Goal: Information Seeking & Learning: Learn about a topic

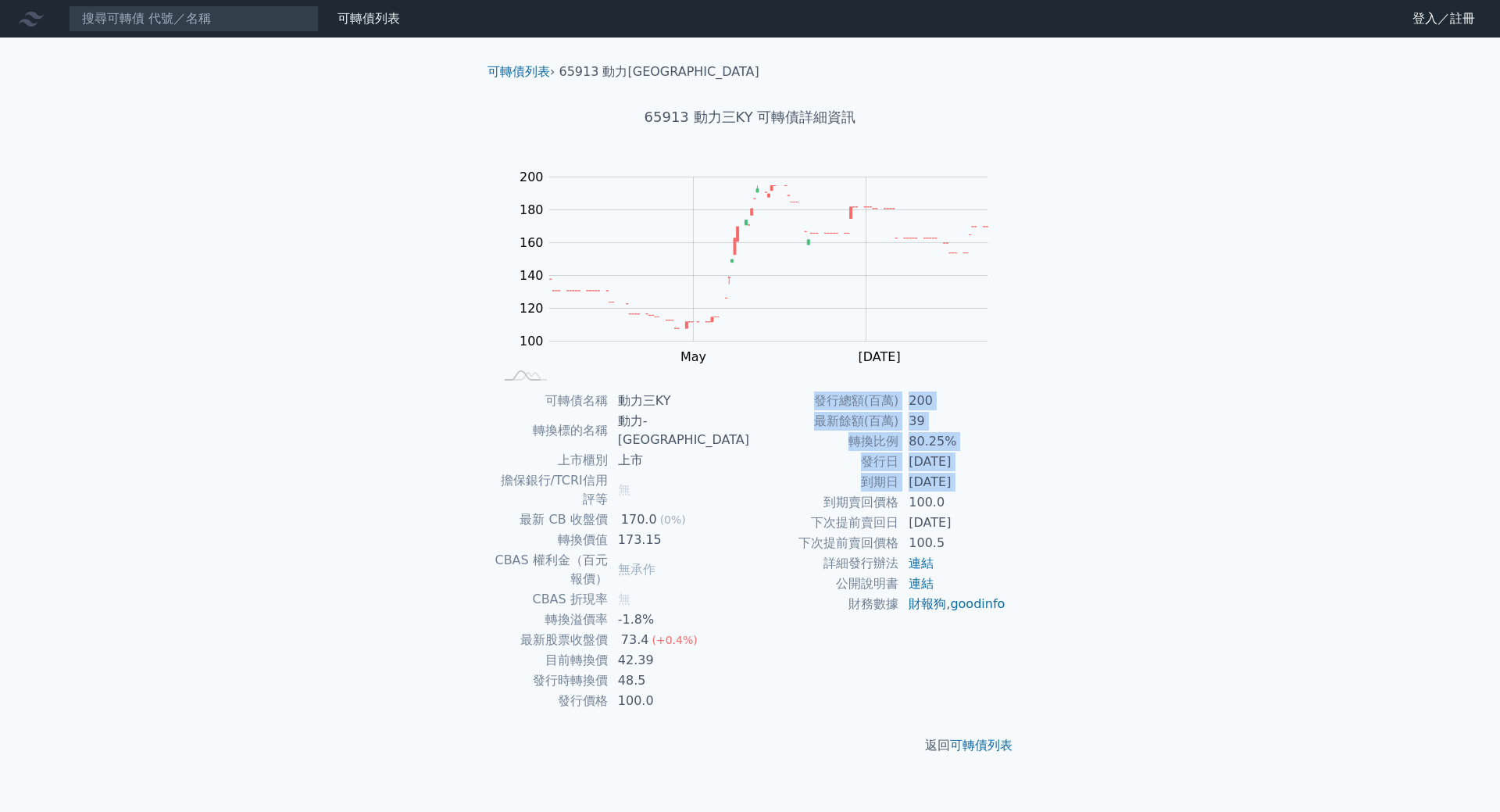
drag, startPoint x: 1025, startPoint y: 484, endPoint x: 920, endPoint y: 494, distance: 105.5
click at [793, 489] on div "可轉債列表 › 65913 動力三KY 65913 動力三KY 可轉債詳細資訊 Zoom Out 100 60 80 100 120 140 160 180 …" at bounding box center [750, 408] width 600 height 742
click at [1338, 516] on div "可轉債列表 財務數據 可轉債列表 財務數據 登入／註冊 登入／註冊 可轉債列表 › 65913 動力三KY 65913 動力三KY 可轉債詳細資訊 Zoom …" at bounding box center [750, 406] width 1500 height 812
drag, startPoint x: 1010, startPoint y: 437, endPoint x: 925, endPoint y: 446, distance: 85.5
click at [925, 446] on div "可轉債名稱 動力三KY 轉換標的名稱 動力-KY 上市櫃別 上市 擔保銀行/TCRI信用評等 無 最新 CB 收盤價 170.0 (0%) 轉換價值 173.…" at bounding box center [749, 550] width 550 height 320
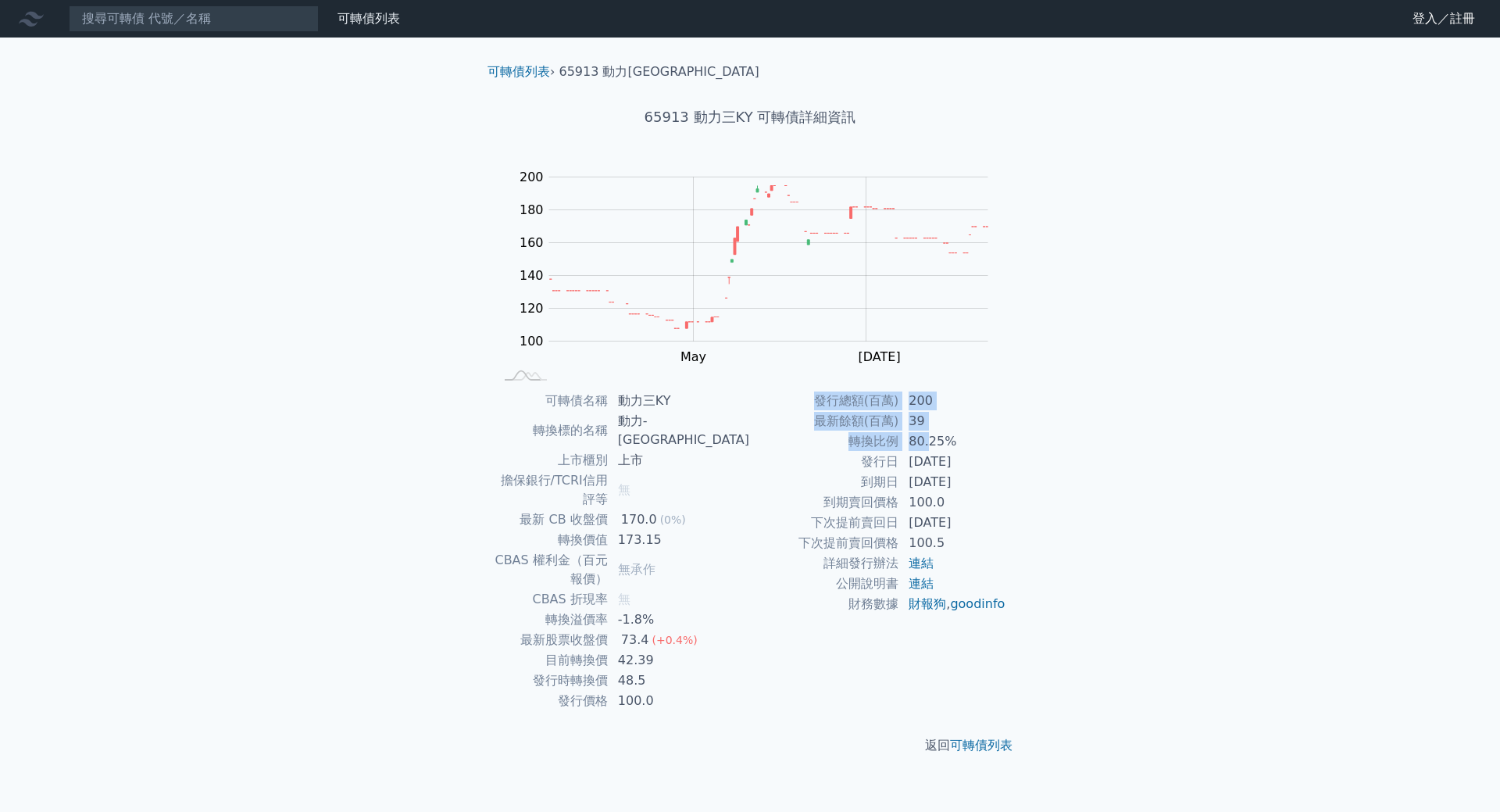
click at [1102, 443] on div "可轉債列表 財務數據 可轉債列表 財務數據 登入／註冊 登入／註冊 可轉債列表 › 65913 動力三KY 65913 動力三KY 可轉債詳細資訊 Zoom …" at bounding box center [750, 406] width 1500 height 812
click at [972, 456] on td "2022-08-12" at bounding box center [952, 461] width 107 height 20
click at [1033, 442] on div "可轉債列表 › 65913 動力三KY 65913 動力三KY 可轉債詳細資訊 Zoom Out 100 60 80 100 120 140 160 180 …" at bounding box center [750, 408] width 600 height 742
drag, startPoint x: 976, startPoint y: 442, endPoint x: 1087, endPoint y: 446, distance: 111.1
click at [882, 443] on tr "轉換比例 80.25%" at bounding box center [878, 441] width 256 height 20
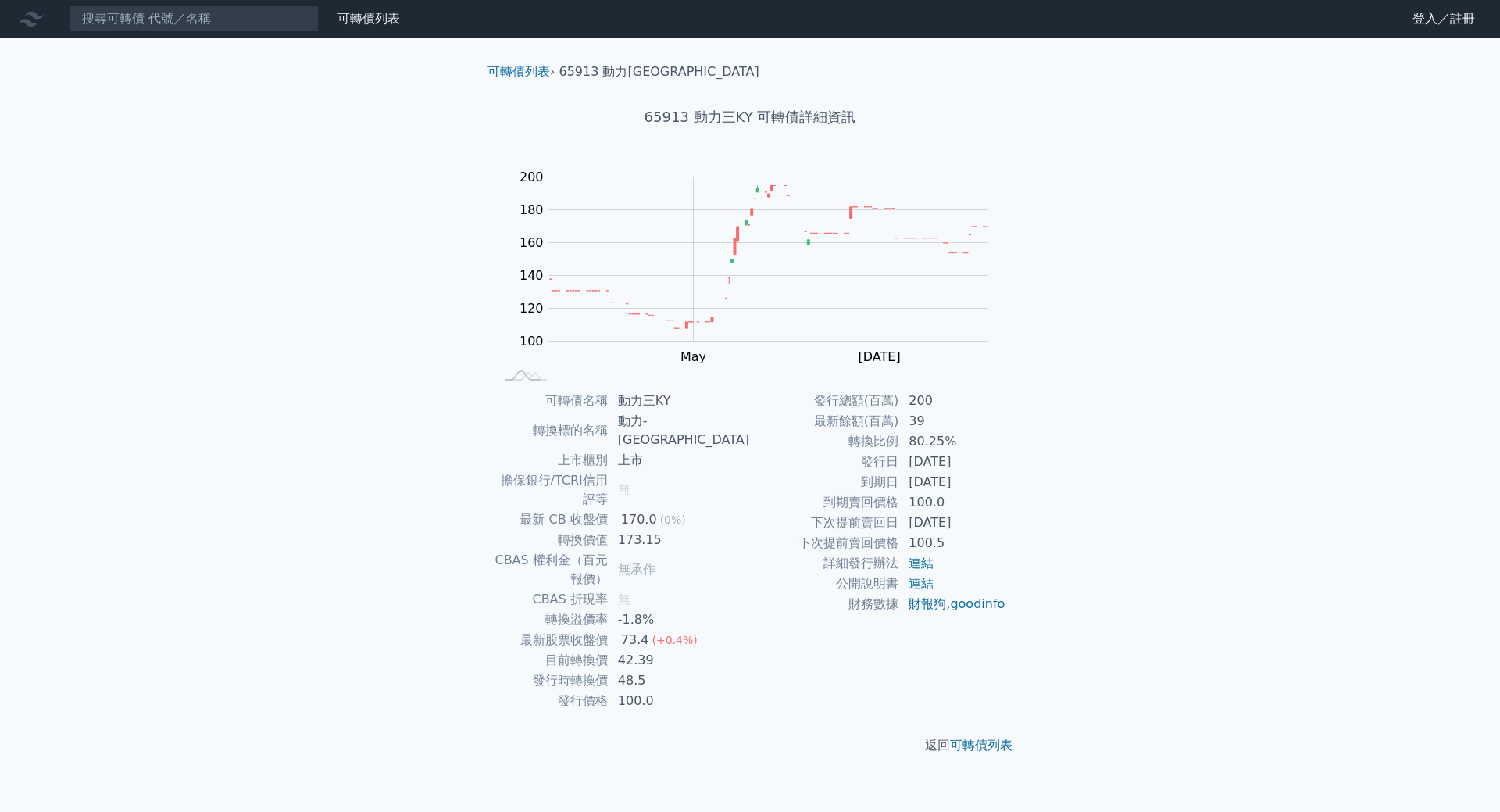
click at [1091, 446] on div "可轉債列表 財務數據 可轉債列表 財務數據 登入／註冊 登入／註冊 可轉債列表 › 65913 動力三KY 65913 動力三KY 可轉債詳細資訊 Zoom …" at bounding box center [750, 406] width 1500 height 812
drag, startPoint x: 1016, startPoint y: 473, endPoint x: 971, endPoint y: 462, distance: 46.3
click at [971, 462] on div "可轉債名稱 動力三KY 轉換標的名稱 動力-KY 上市櫃別 上市 擔保銀行/TCRI信用評等 無 最新 CB 收盤價 170.0 (0%) 轉換價值 173.…" at bounding box center [749, 550] width 550 height 320
click at [969, 461] on td "2022-08-12" at bounding box center [952, 461] width 107 height 20
drag, startPoint x: 1020, startPoint y: 477, endPoint x: 996, endPoint y: 478, distance: 24.0
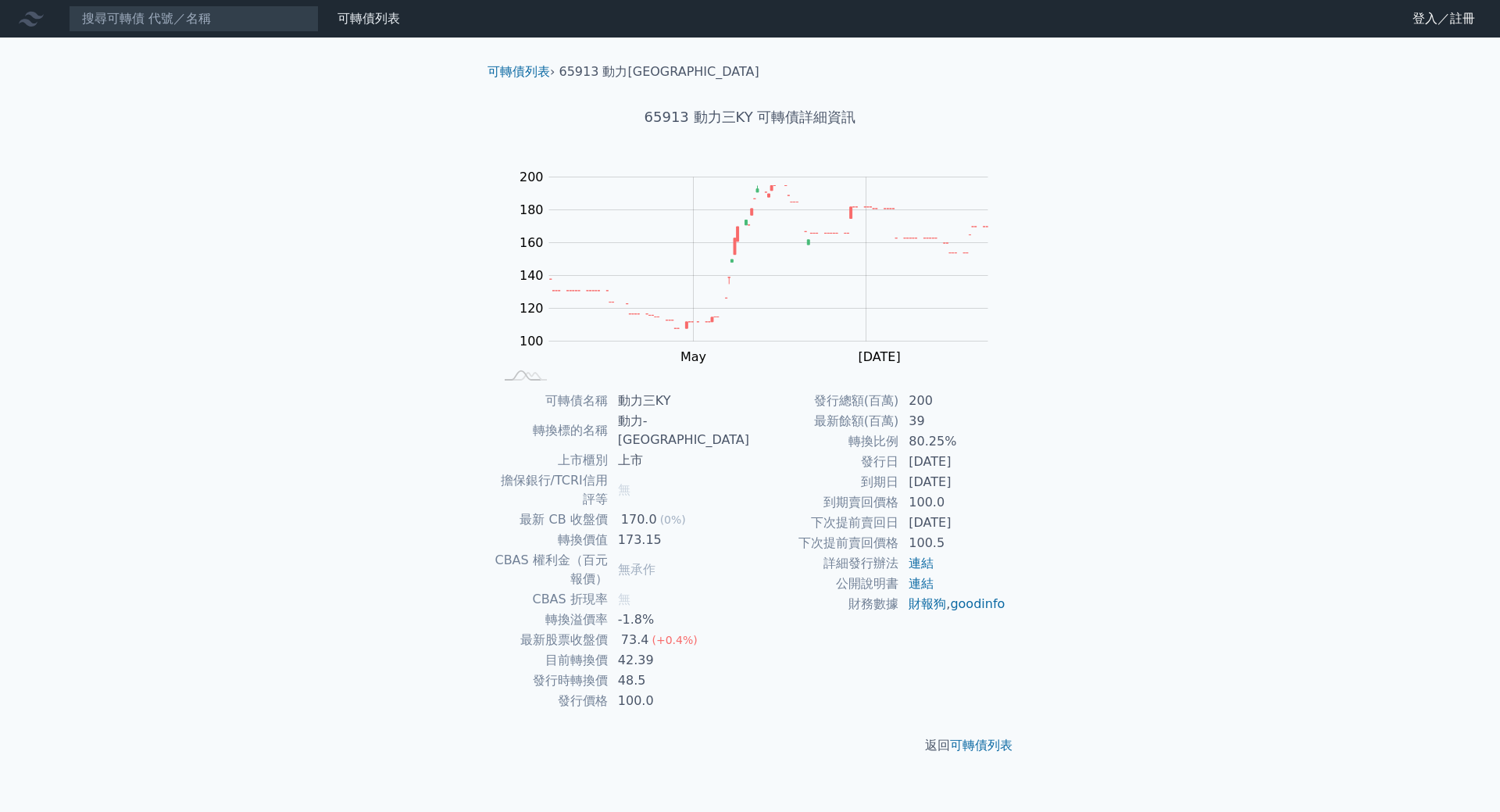
click at [996, 478] on div "可轉債列表 › 65913 動力三KY 65913 動力三KY 可轉債詳細資訊 Zoom Out 100 60 80 100 120 140 160 180 …" at bounding box center [750, 408] width 600 height 742
click at [996, 478] on td "2025-08-12" at bounding box center [952, 482] width 107 height 20
